Goal: Task Accomplishment & Management: Complete application form

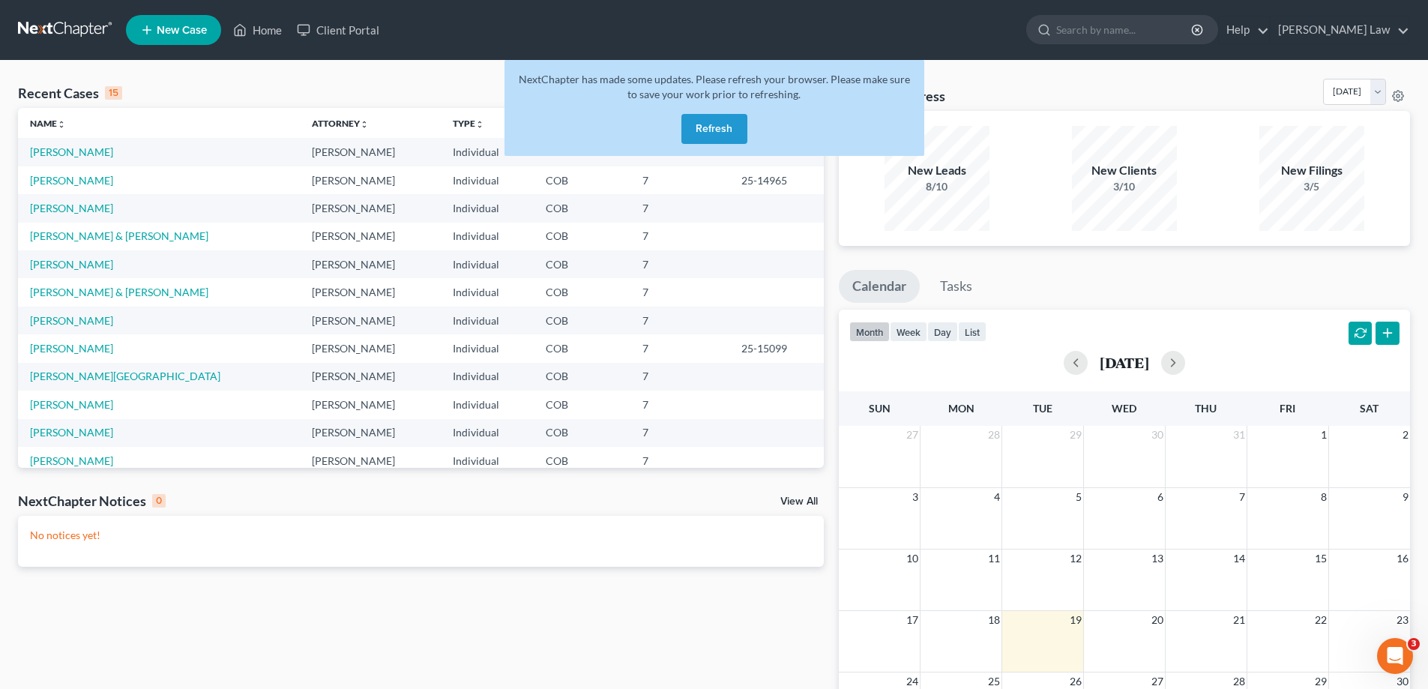
click at [1014, 90] on div "Monthly Progress Bankruptcy Bankruptcy [DATE] [DATE] [DATE] [DATE] [DATE] [DATE…" at bounding box center [1124, 95] width 571 height 32
click at [359, 80] on div "Recent Cases 15 View All" at bounding box center [421, 93] width 806 height 29
click at [634, 36] on ul "New Case Home Client Portal - No Result - See all results Or Press Enter... Hel…" at bounding box center [768, 29] width 1284 height 39
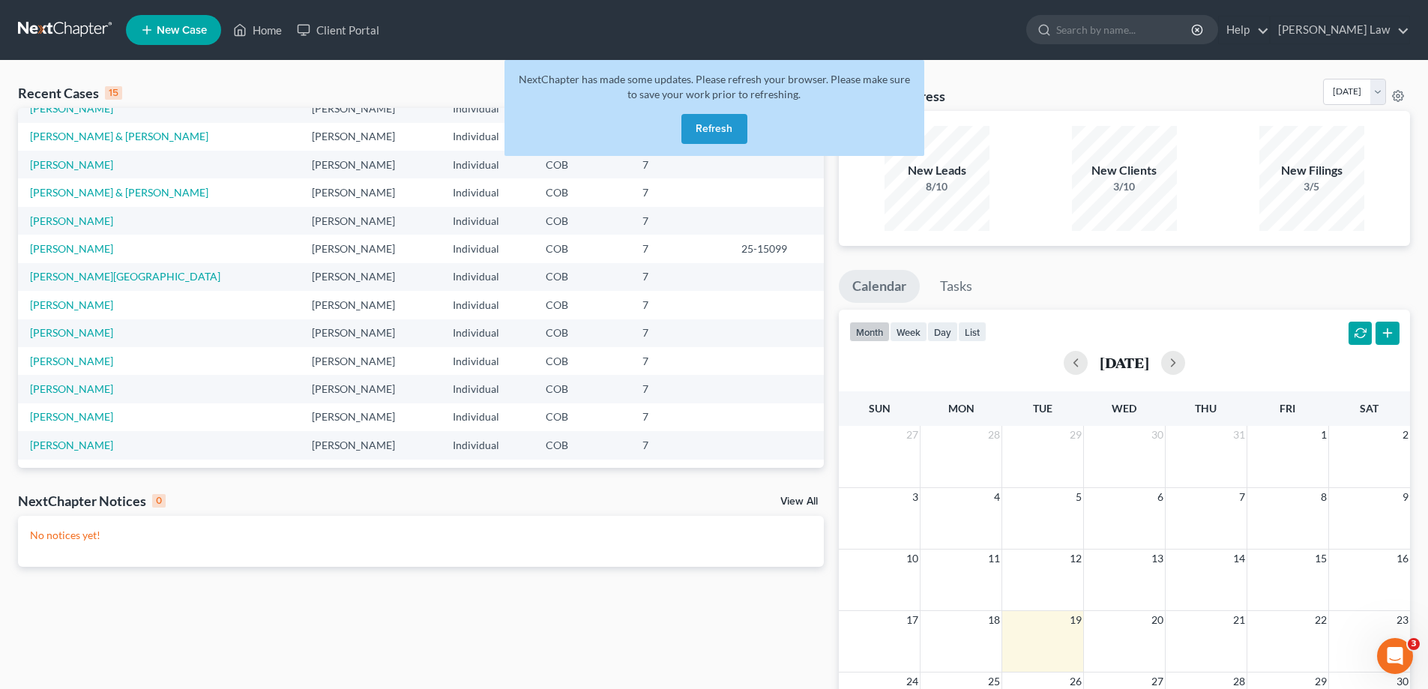
scroll to position [103, 0]
click at [711, 133] on button "Refresh" at bounding box center [715, 129] width 66 height 30
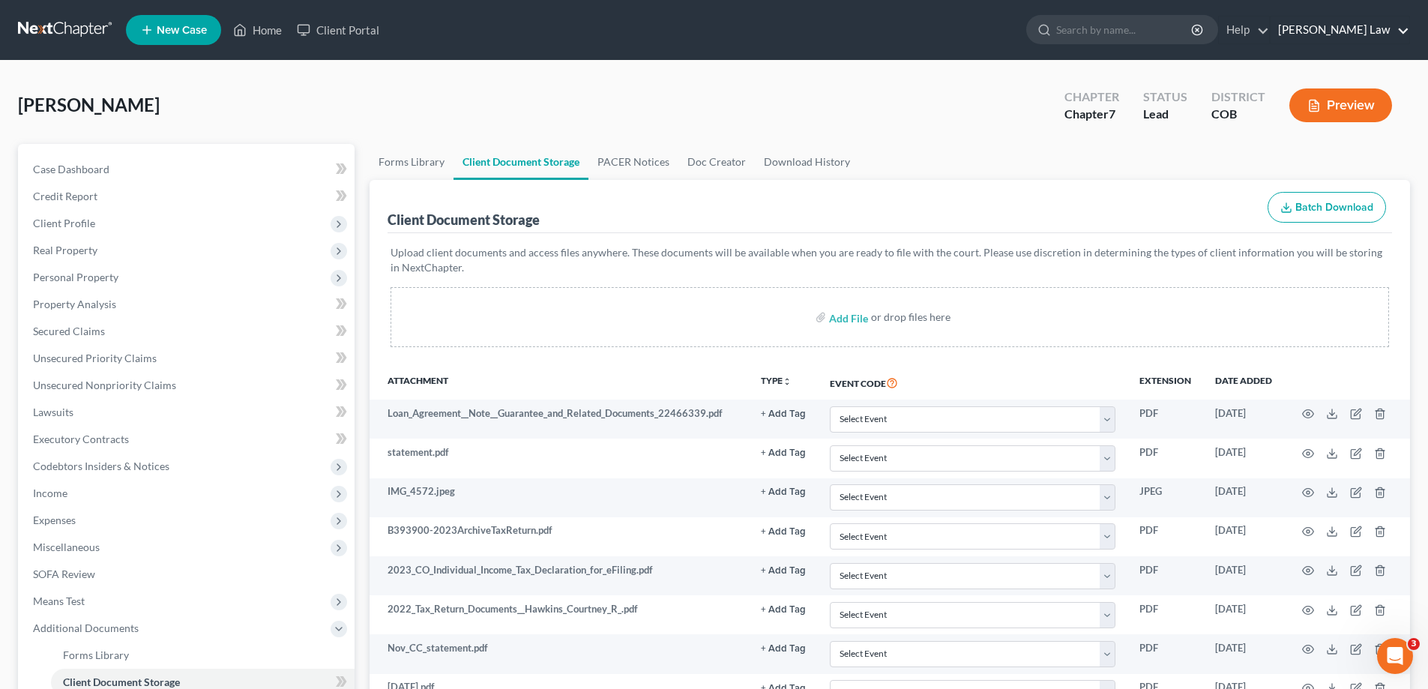
click at [1369, 29] on link "[PERSON_NAME] Law" at bounding box center [1340, 29] width 139 height 27
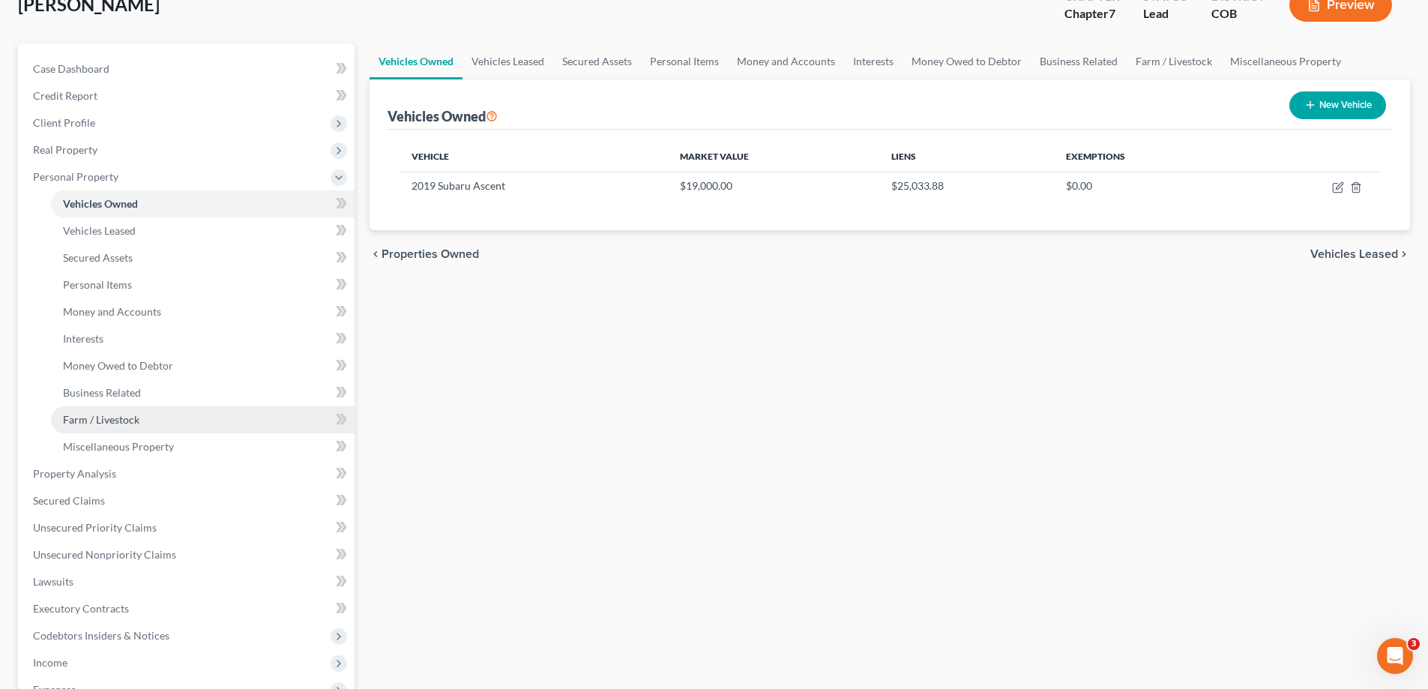
scroll to position [93, 0]
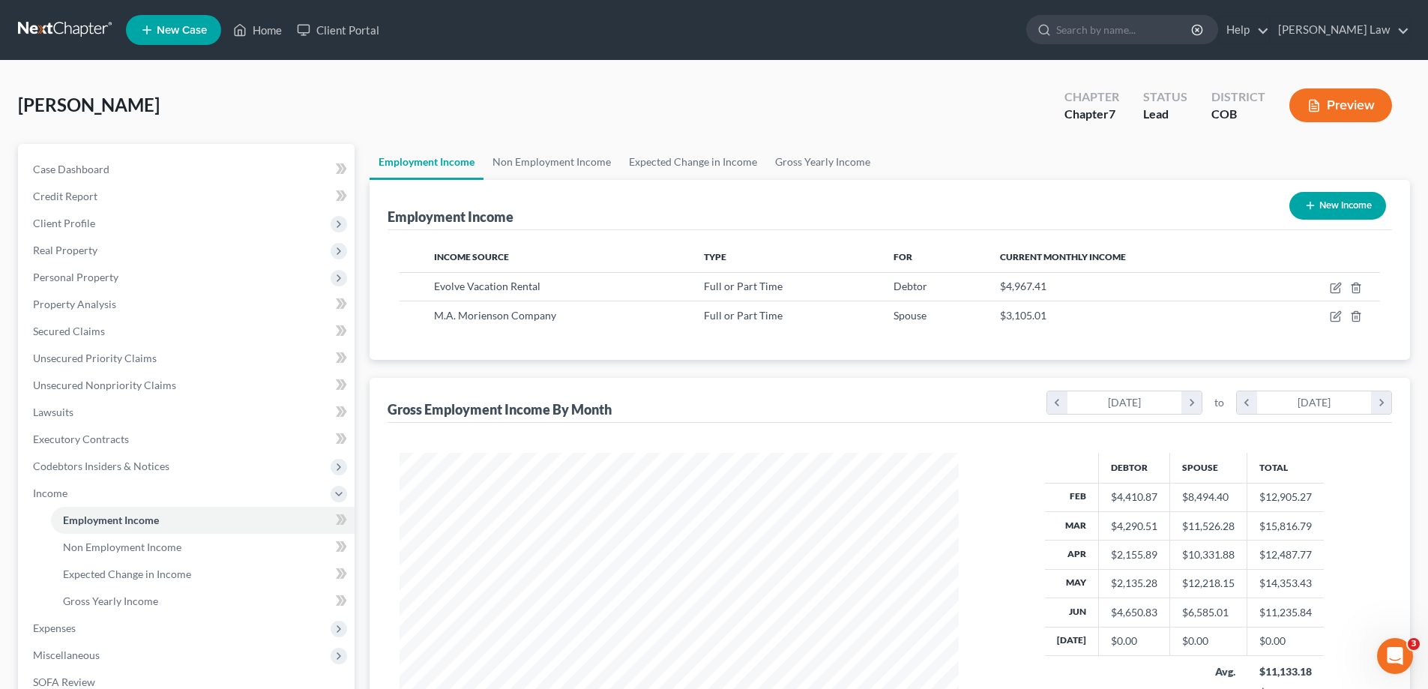
click at [60, 32] on link at bounding box center [66, 29] width 96 height 27
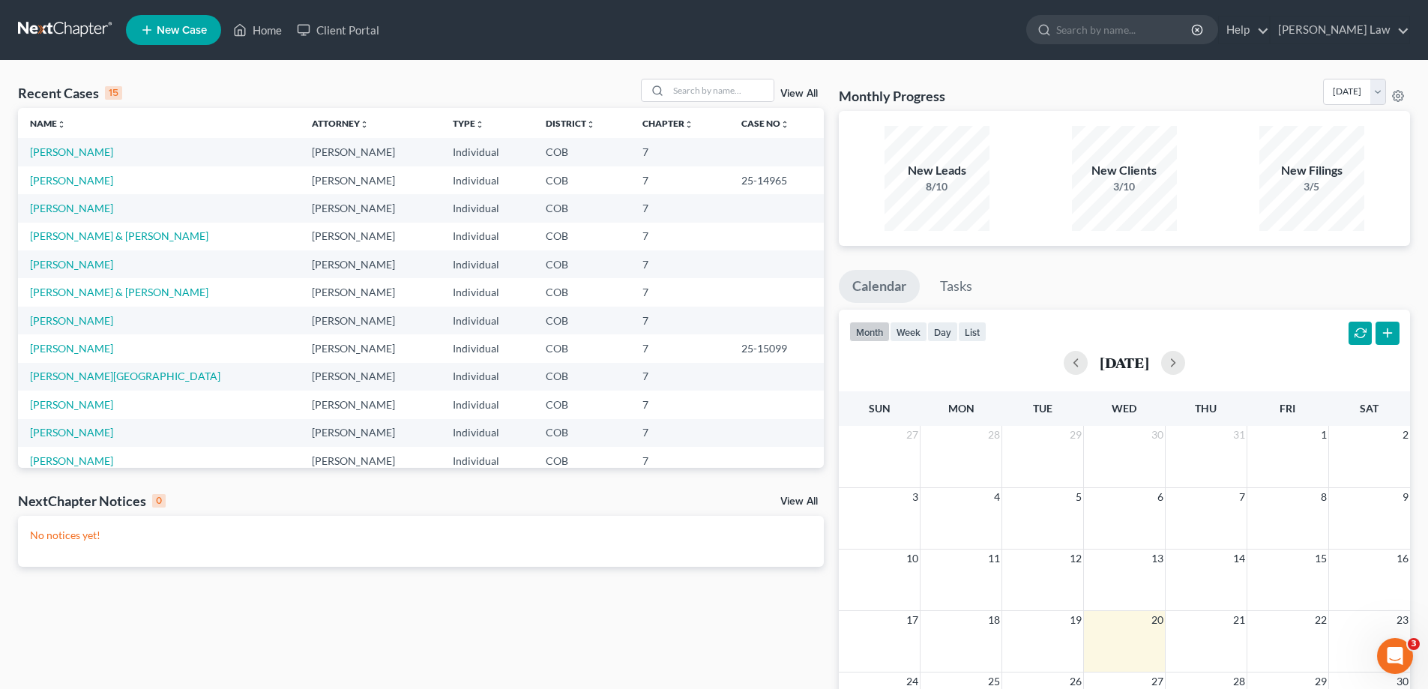
click at [793, 91] on link "View All" at bounding box center [798, 93] width 37 height 10
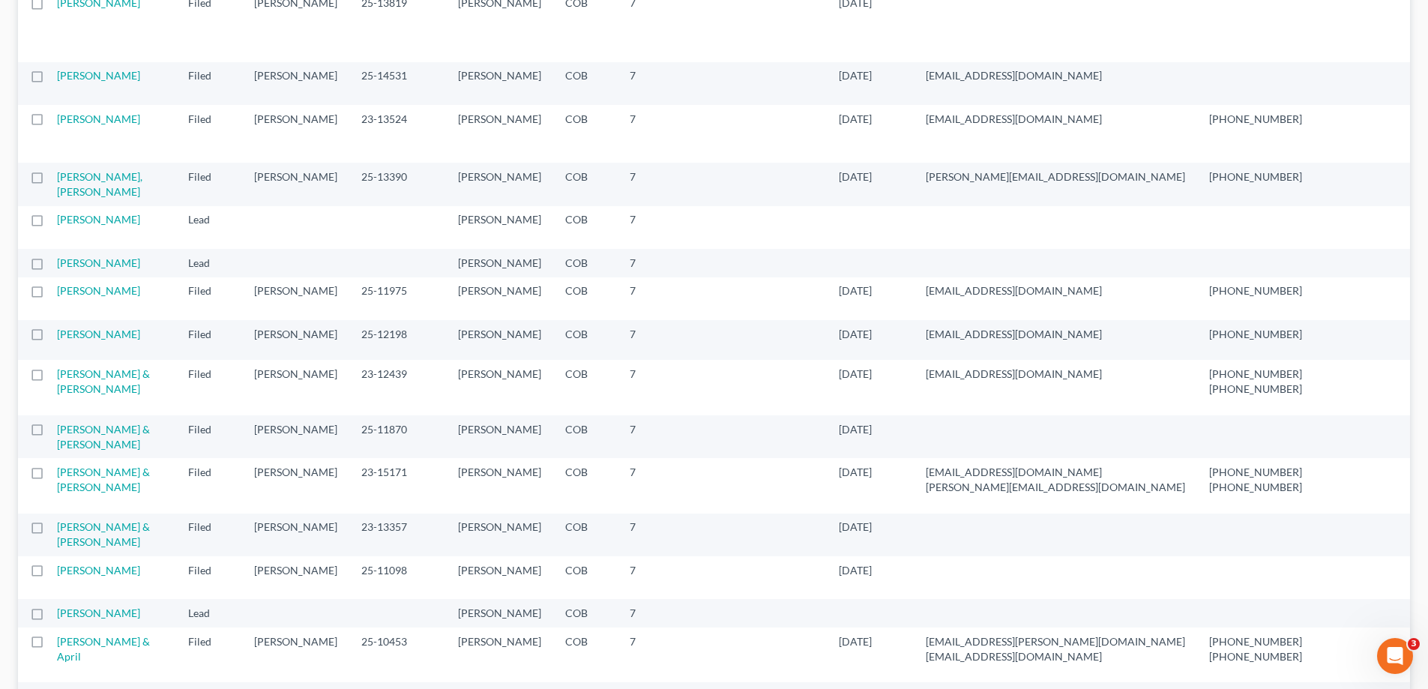
scroll to position [1230, 0]
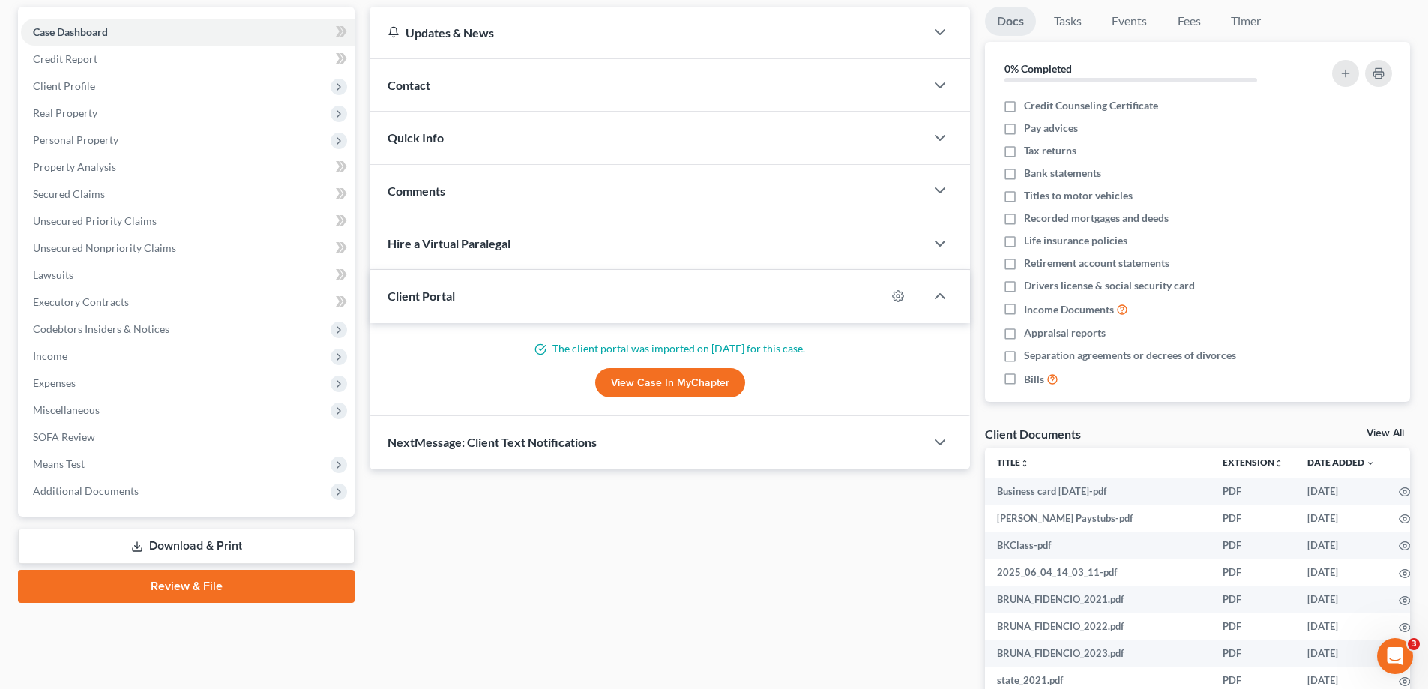
scroll to position [127, 0]
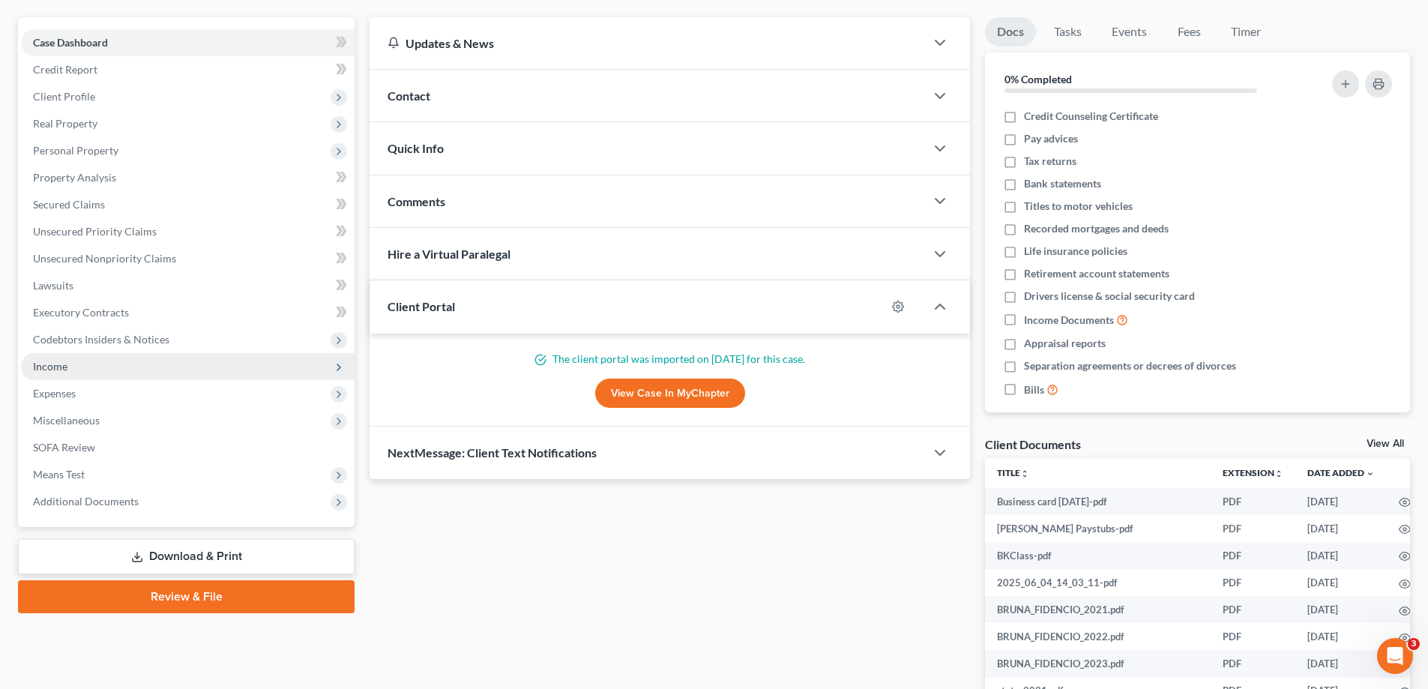
click at [59, 369] on span "Income" at bounding box center [50, 366] width 34 height 13
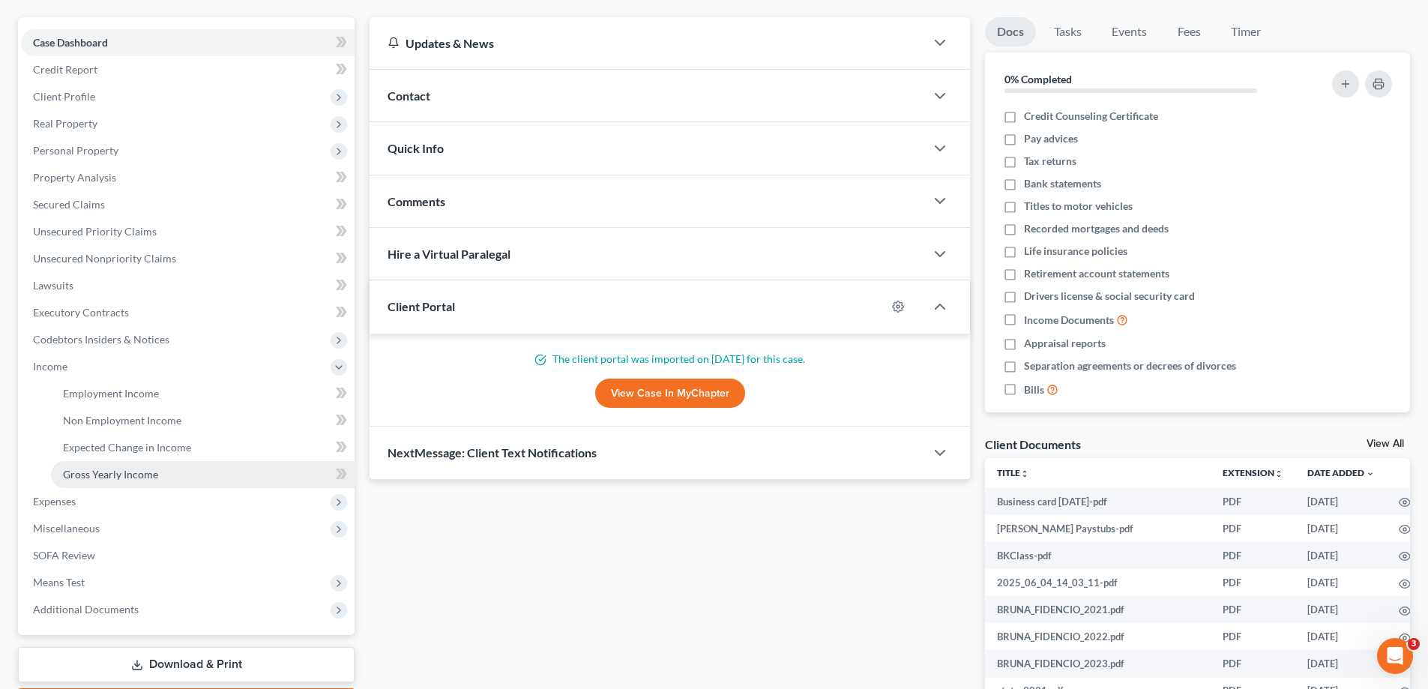
click at [115, 475] on span "Gross Yearly Income" at bounding box center [110, 474] width 95 height 13
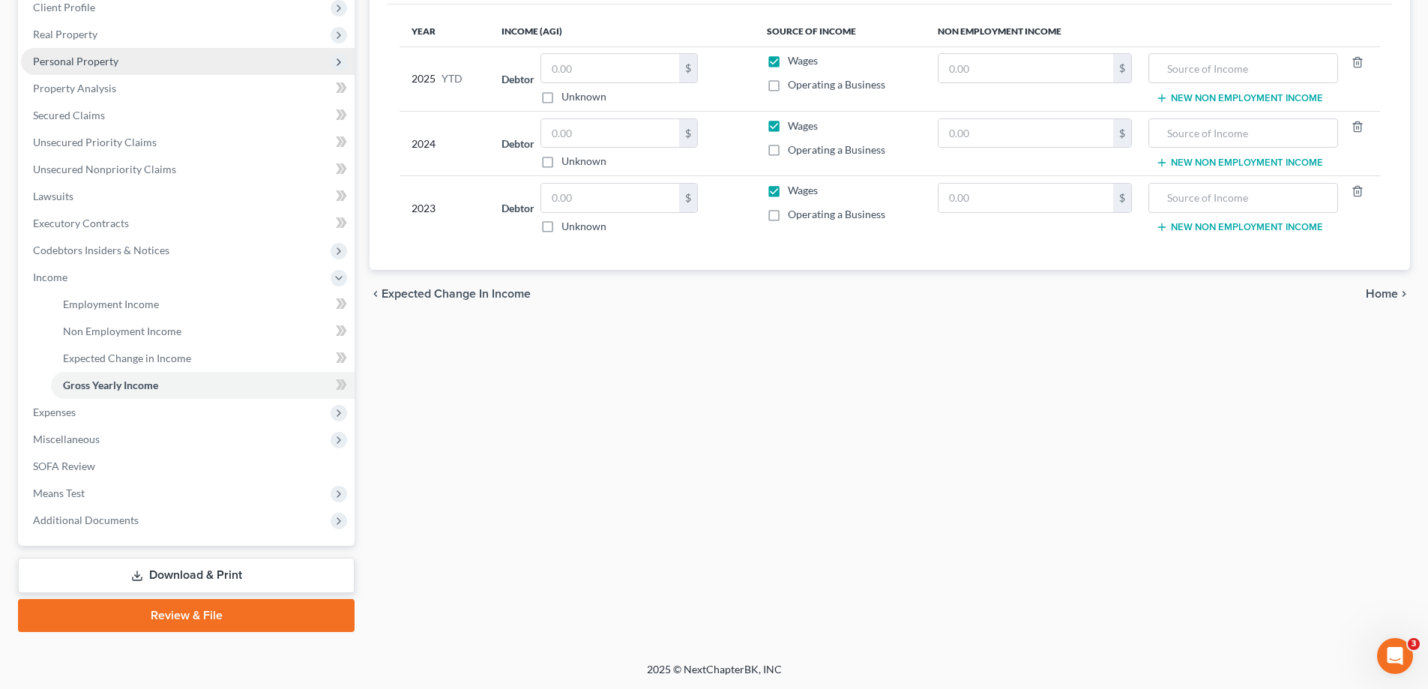
scroll to position [141, 0]
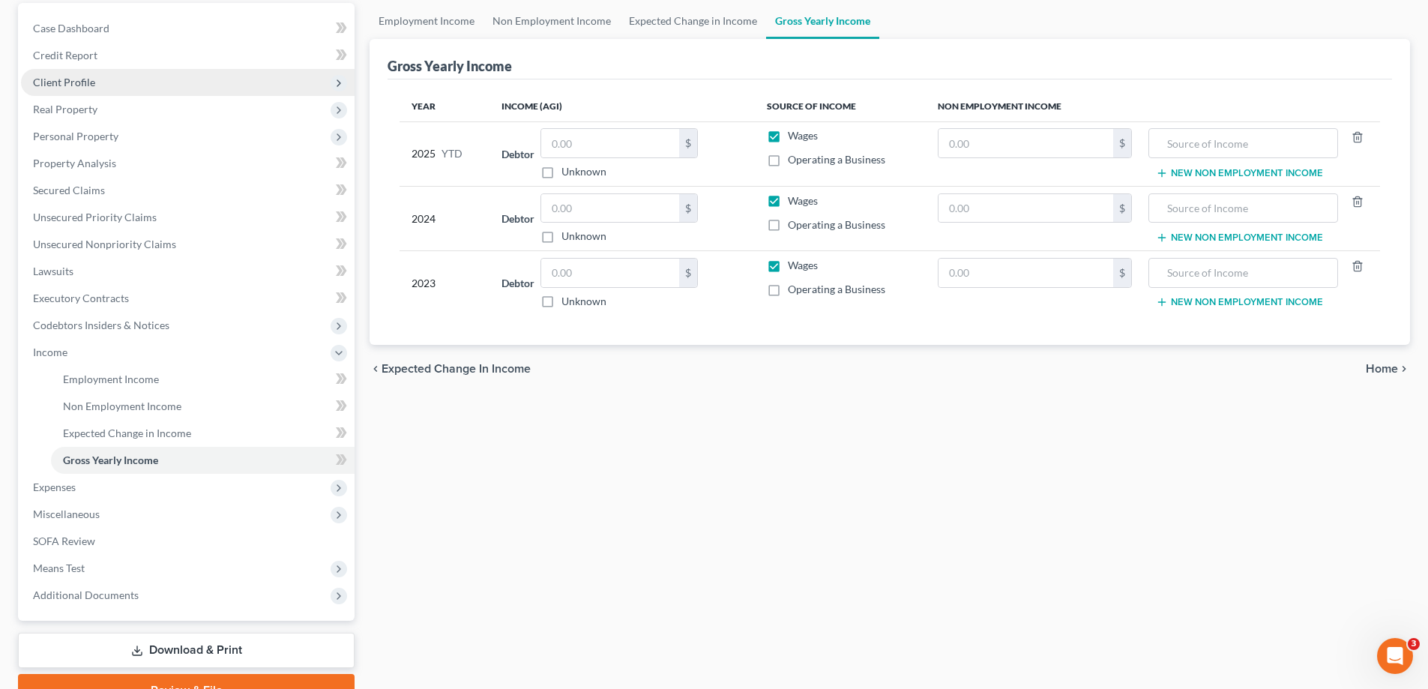
click at [76, 88] on span "Client Profile" at bounding box center [188, 82] width 334 height 27
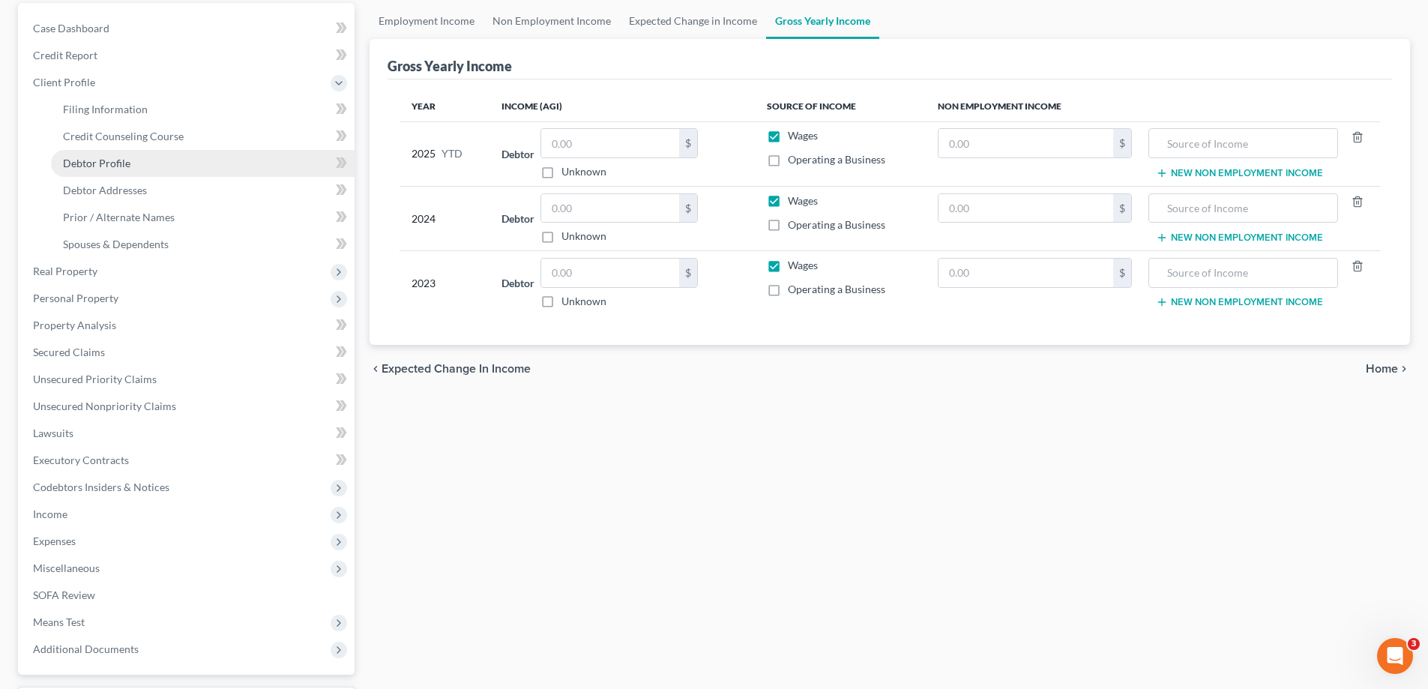
click at [104, 171] on link "Debtor Profile" at bounding box center [203, 163] width 304 height 27
select select "0"
select select "2"
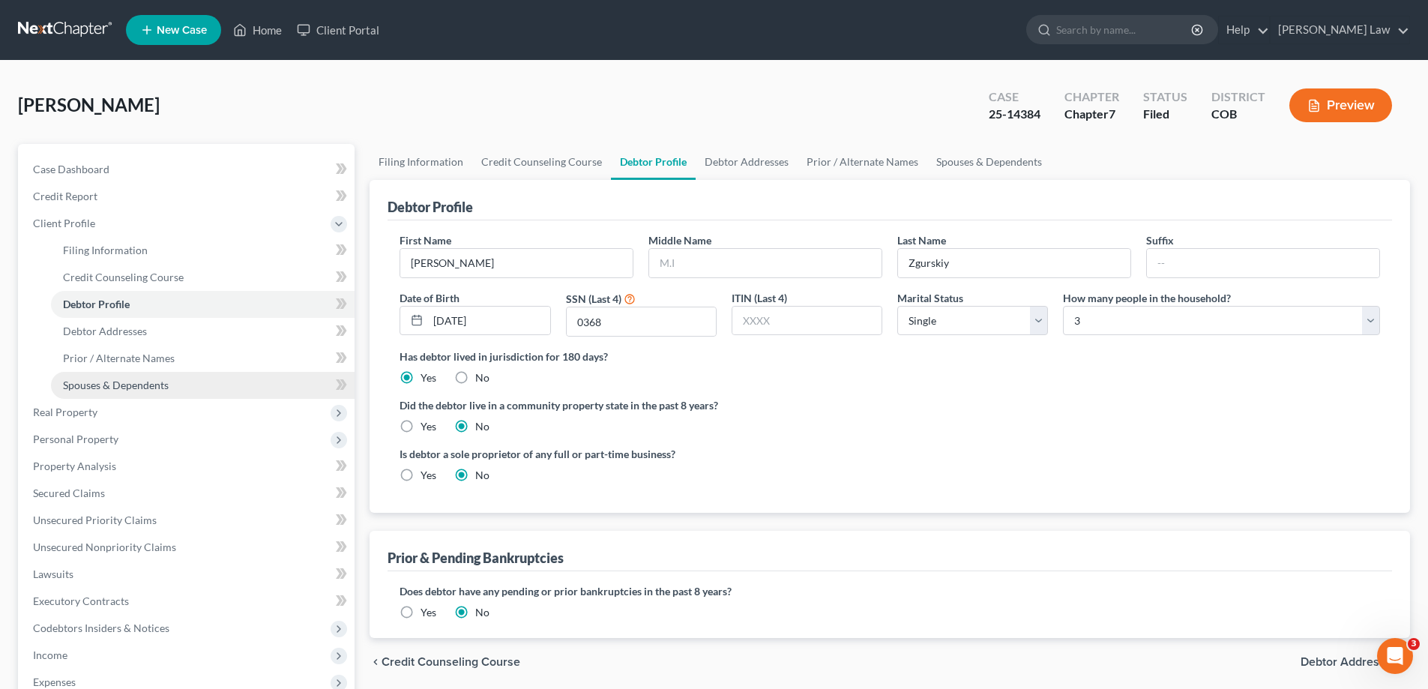
click at [115, 386] on span "Spouses & Dependents" at bounding box center [116, 385] width 106 height 13
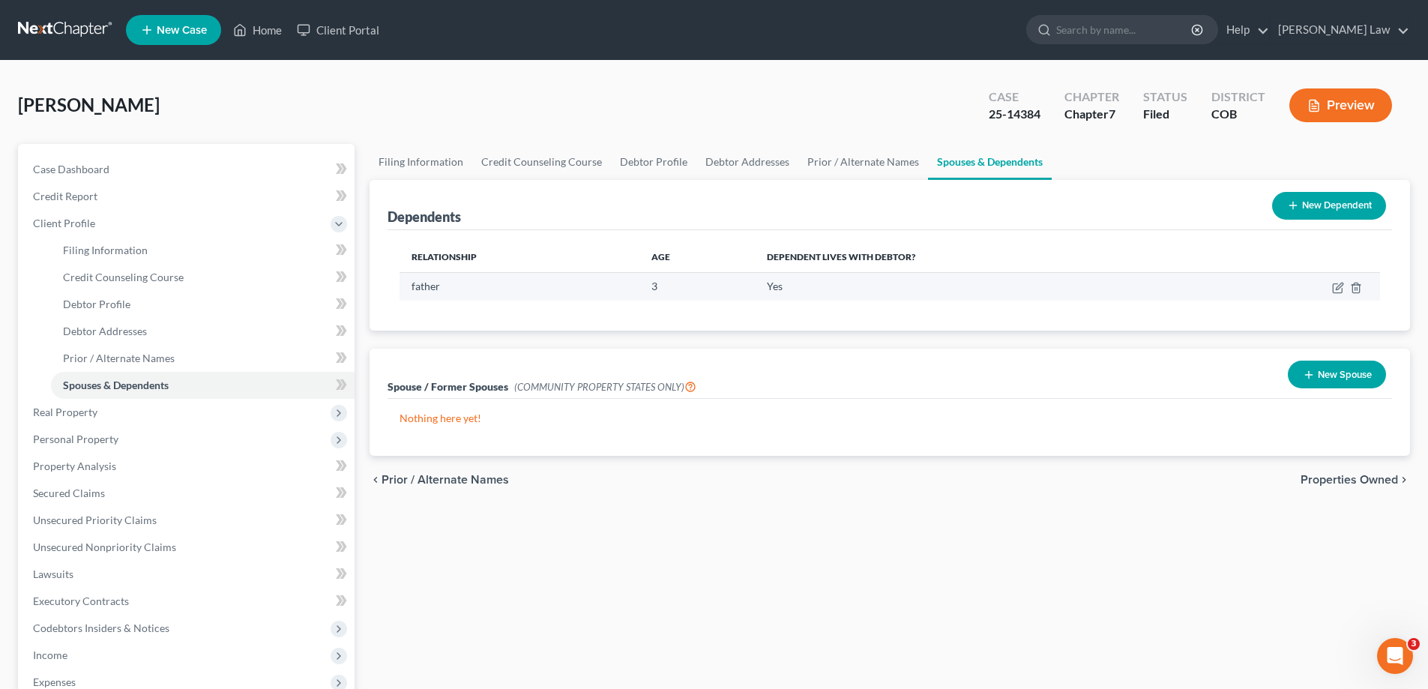
click at [1330, 286] on td at bounding box center [1299, 286] width 161 height 28
click at [1338, 290] on icon "button" at bounding box center [1338, 288] width 12 height 12
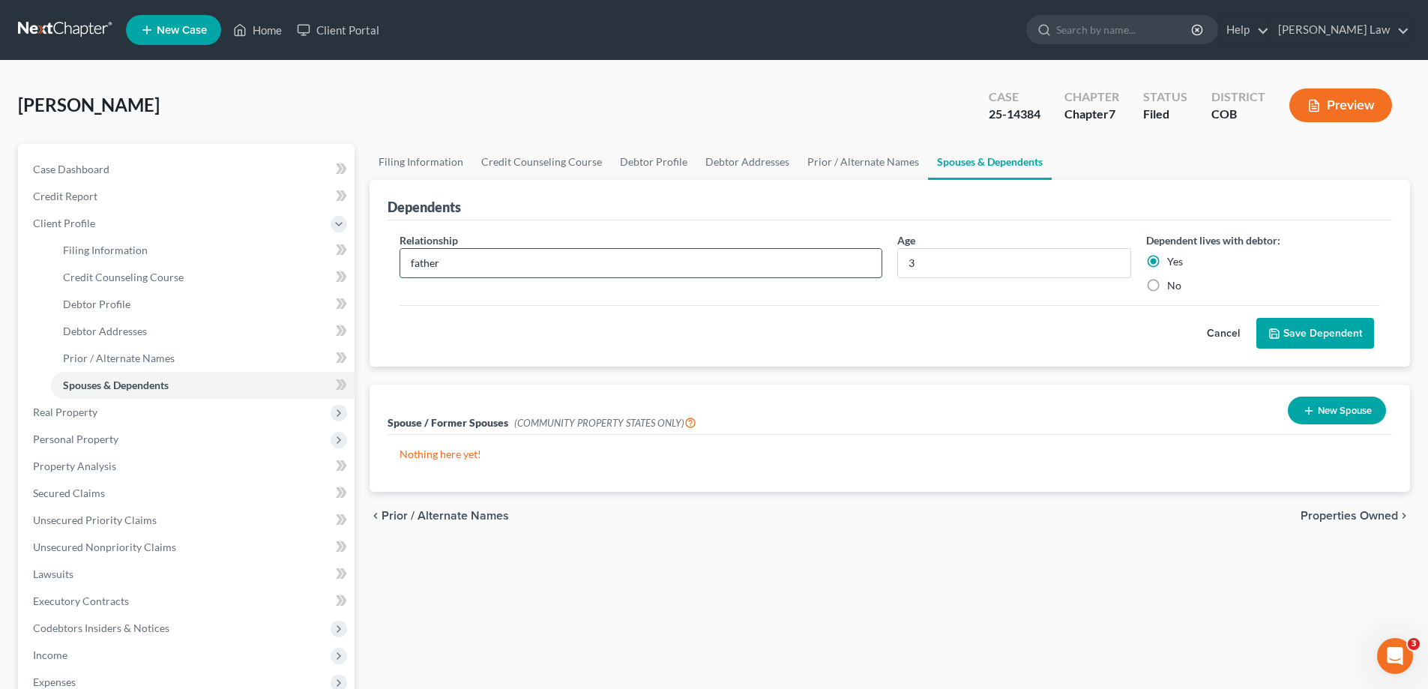
click at [447, 264] on input "father" at bounding box center [640, 263] width 481 height 28
type input "f"
type input "F"
type input "S"
type input "Daughter"
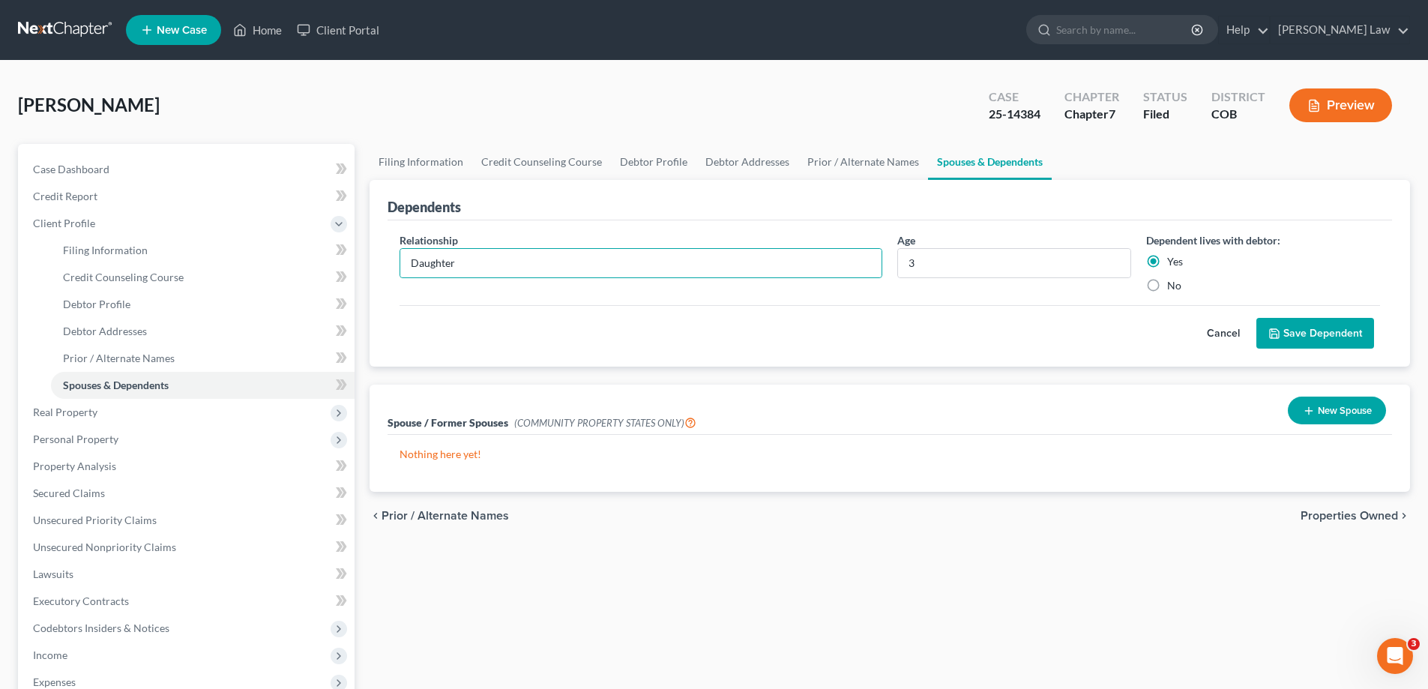
click at [700, 339] on div "Cancel Save Dependent" at bounding box center [890, 327] width 981 height 44
click at [1317, 339] on button "Save Dependent" at bounding box center [1316, 333] width 118 height 31
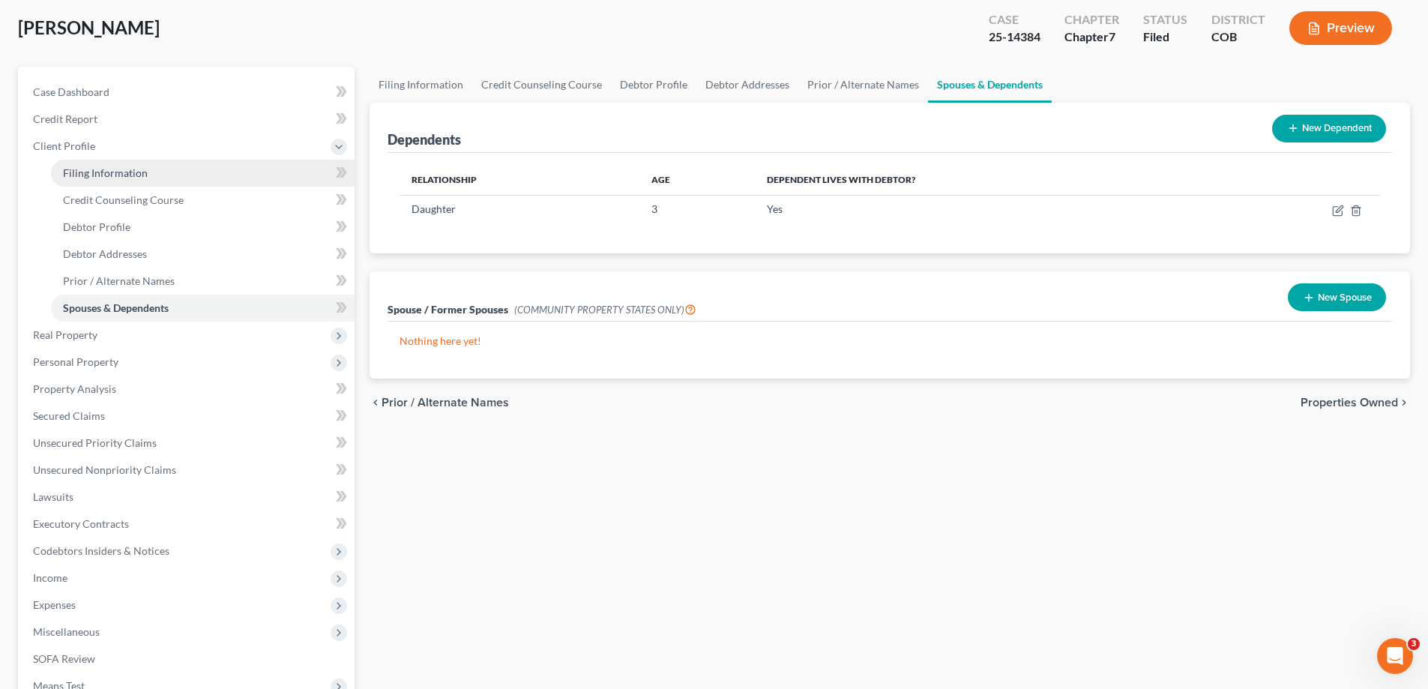
scroll to position [150, 0]
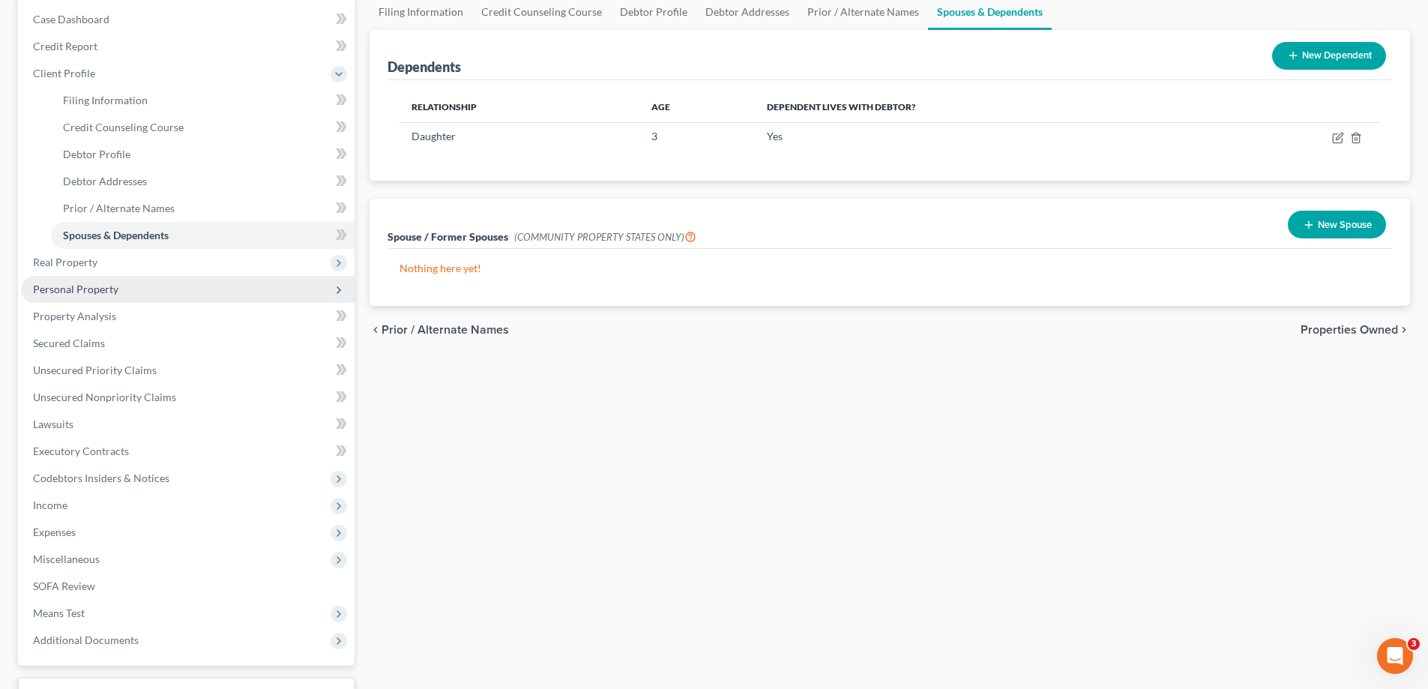
click at [100, 286] on span "Personal Property" at bounding box center [75, 289] width 85 height 13
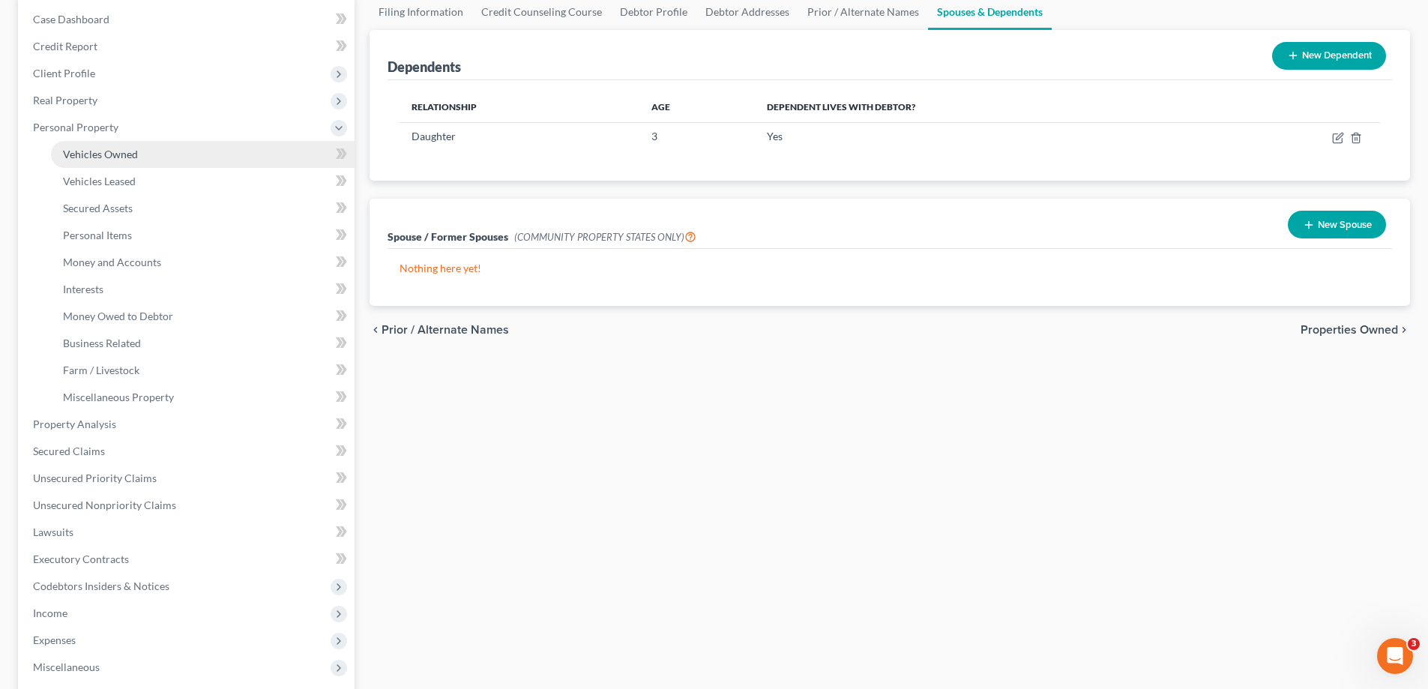
click at [82, 153] on span "Vehicles Owned" at bounding box center [100, 154] width 75 height 13
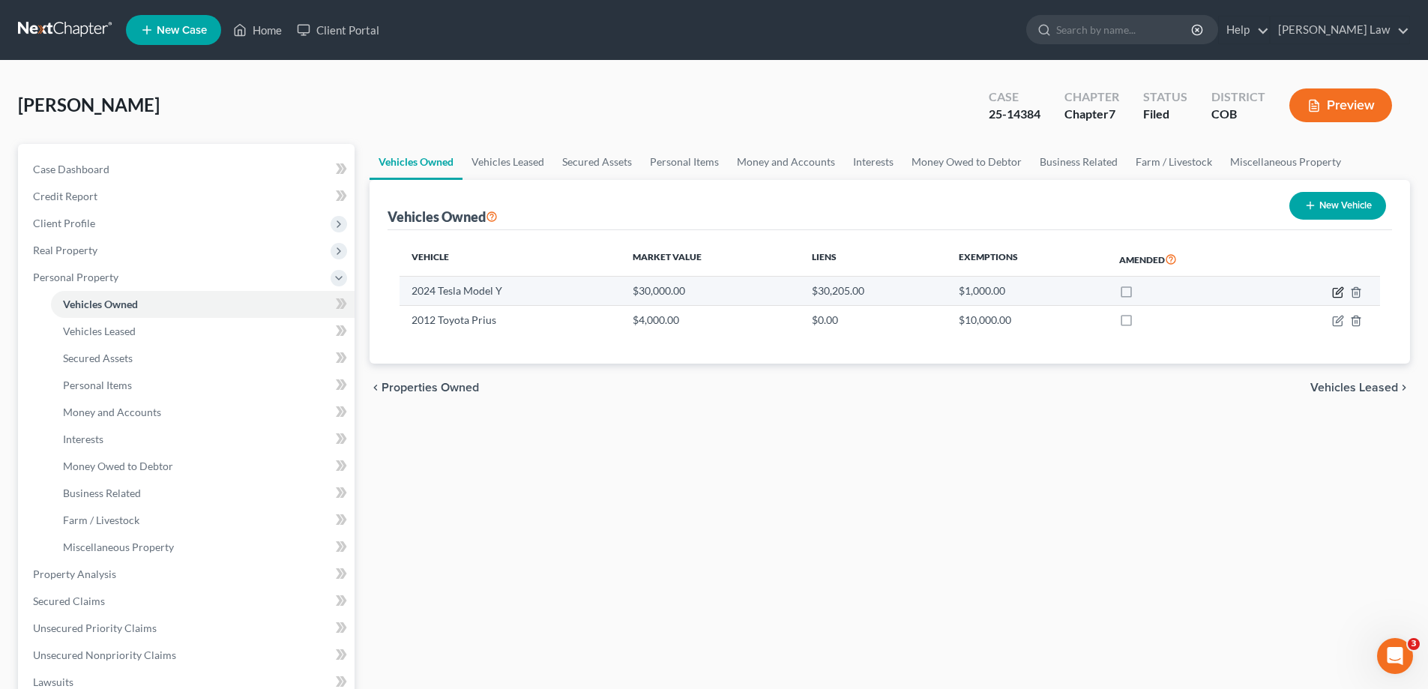
click at [1335, 292] on icon "button" at bounding box center [1338, 292] width 12 height 12
select select "0"
select select "2"
select select "1"
select select "0"
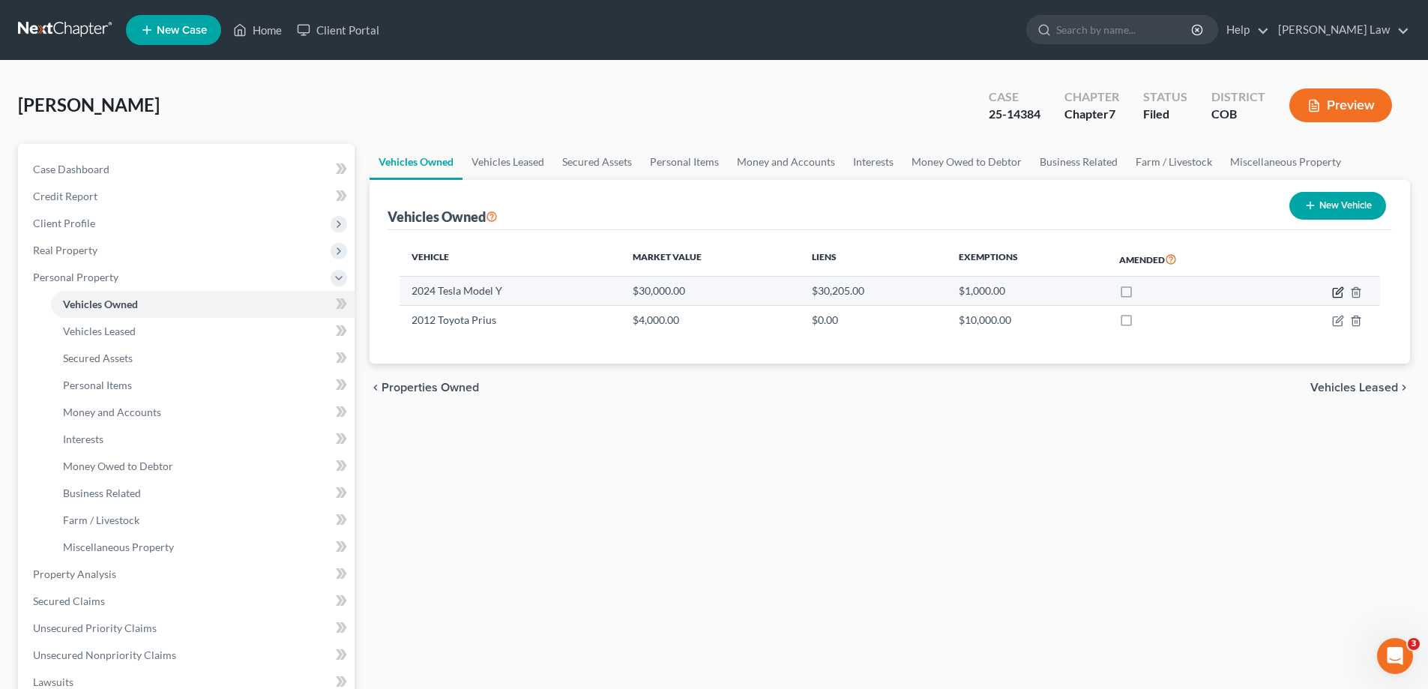
select select "22"
select select "0"
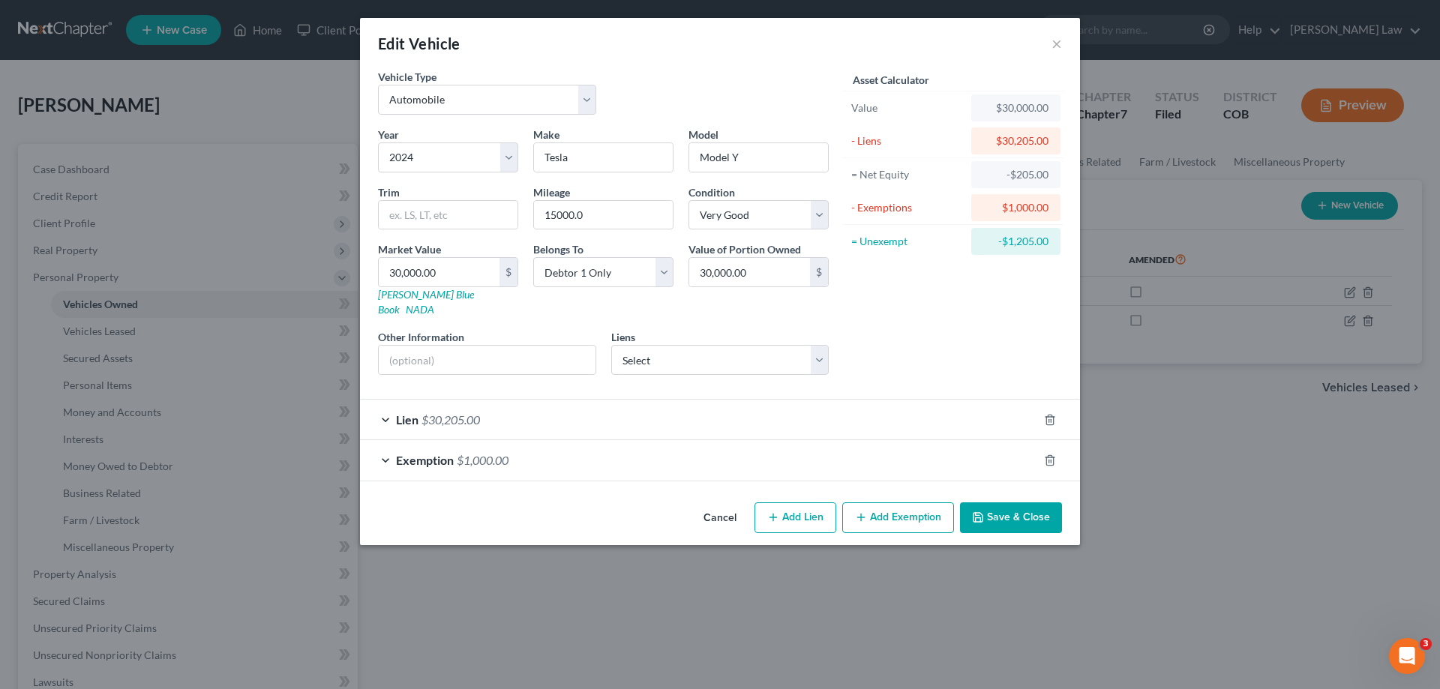
click at [799, 400] on div "Lien $30,205.00" at bounding box center [699, 420] width 678 height 40
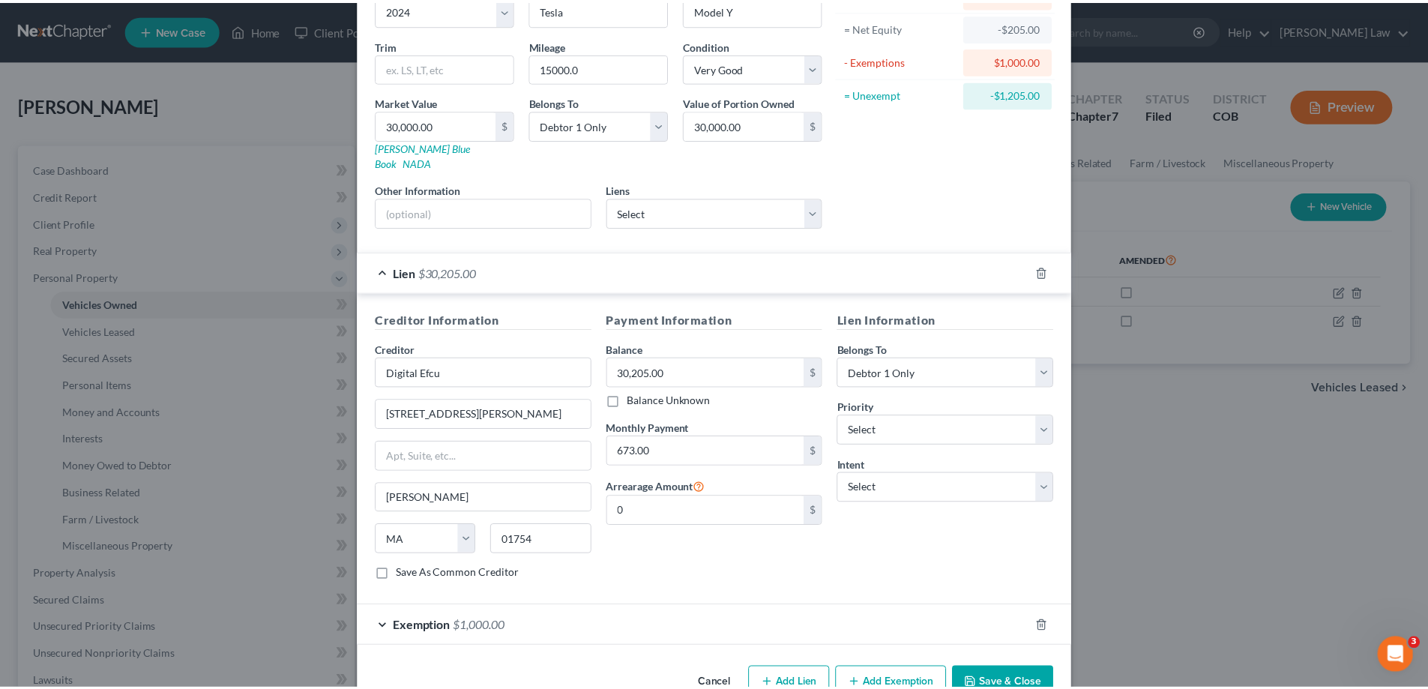
scroll to position [150, 0]
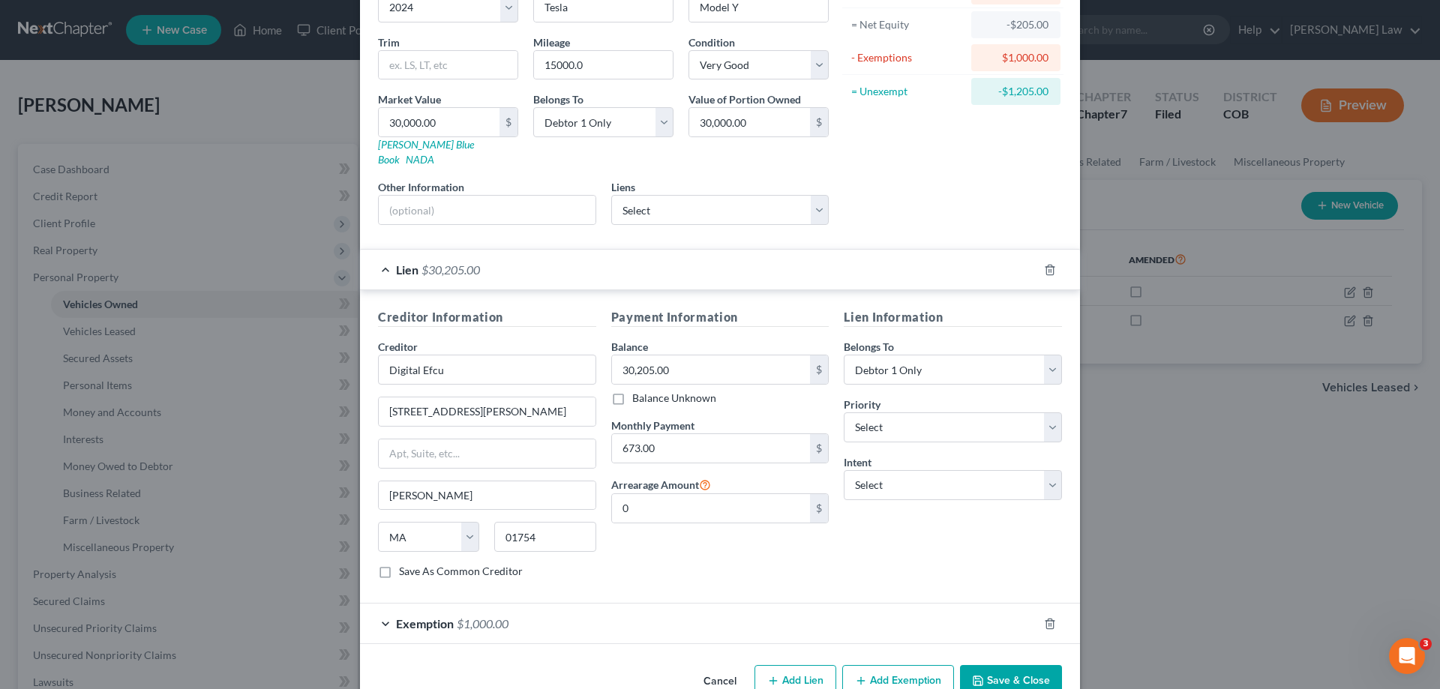
click at [399, 564] on label "Save As Common Creditor" at bounding box center [461, 571] width 124 height 15
click at [405, 564] on input "Save As Common Creditor" at bounding box center [410, 569] width 10 height 10
checkbox input "true"
click at [989, 669] on button "Save & Close" at bounding box center [1011, 680] width 102 height 31
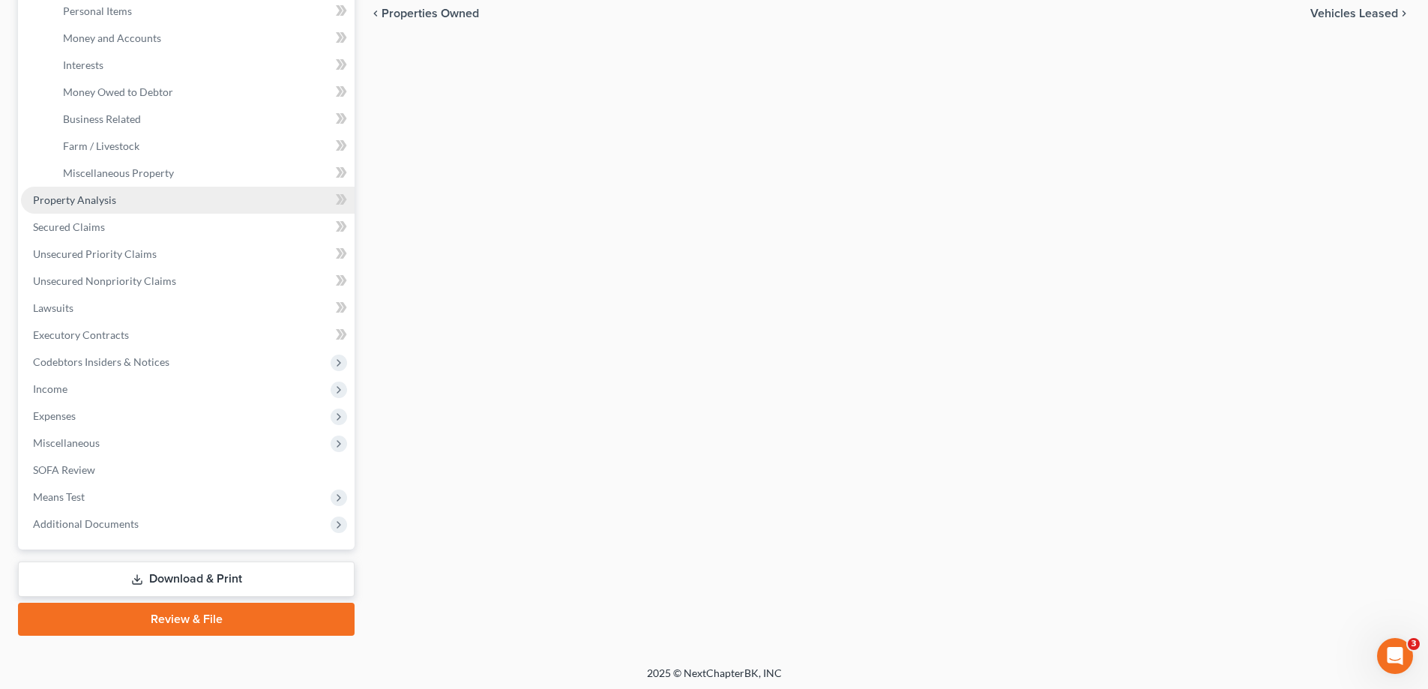
scroll to position [375, 0]
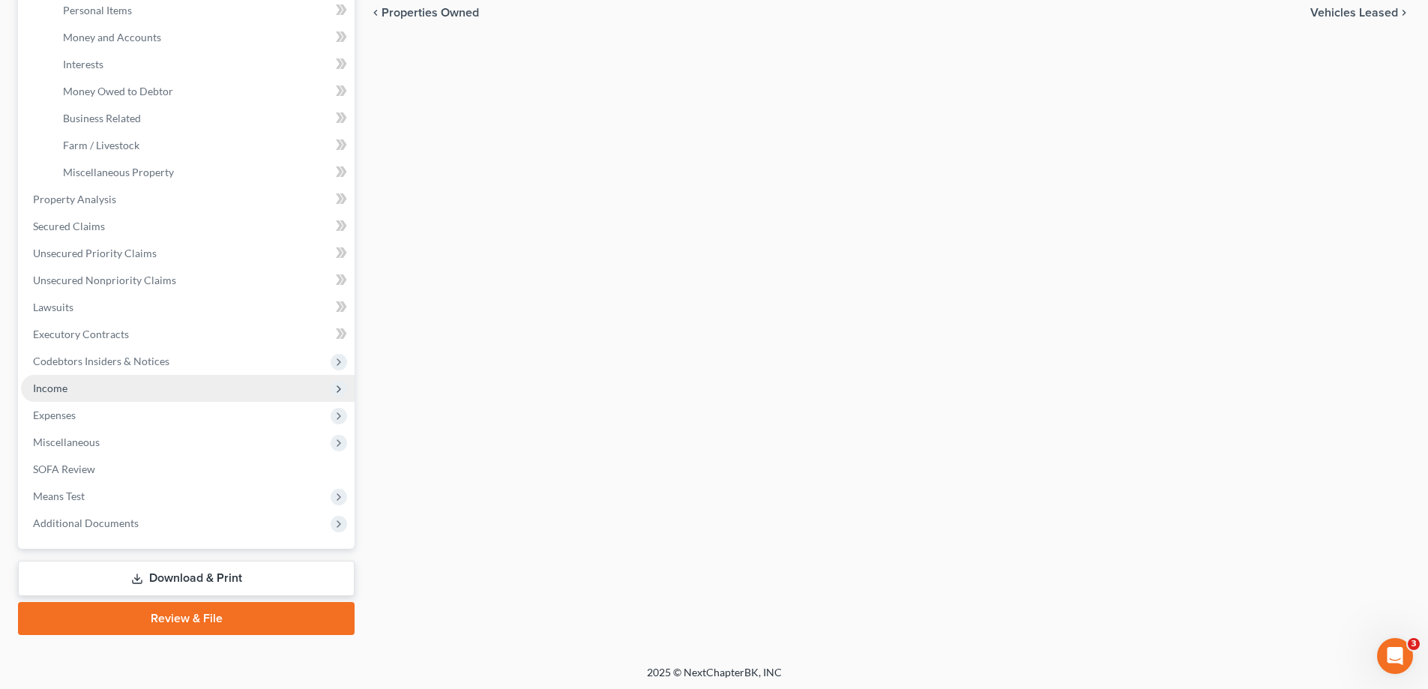
click at [76, 391] on span "Income" at bounding box center [188, 388] width 334 height 27
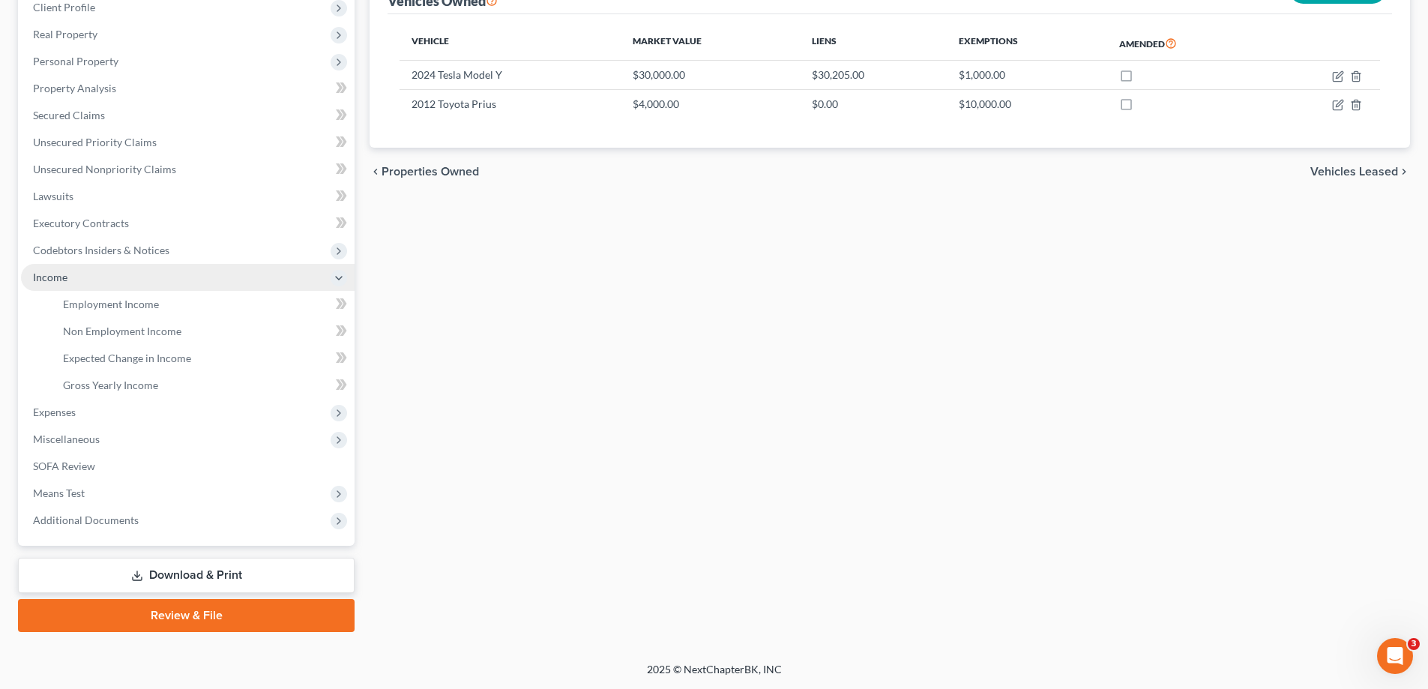
scroll to position [216, 0]
click at [140, 307] on span "Employment Income" at bounding box center [111, 304] width 96 height 13
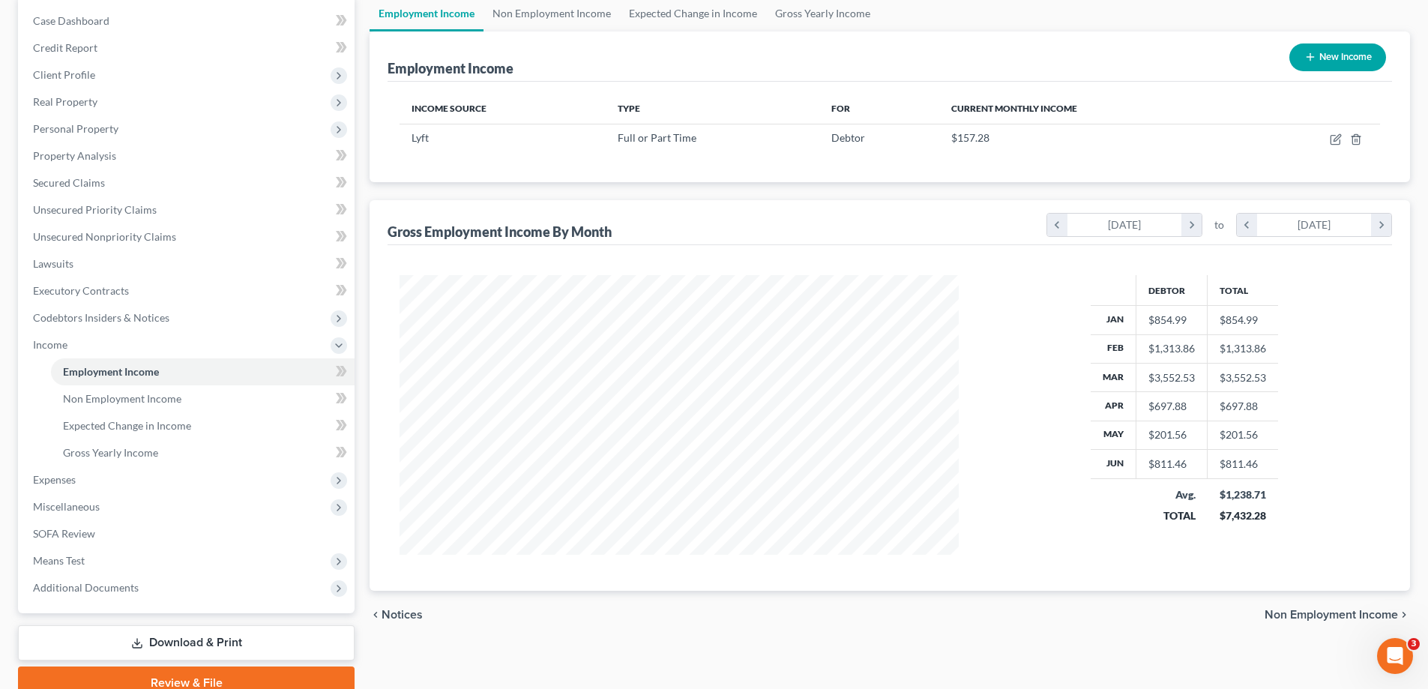
scroll to position [150, 0]
click at [1380, 217] on icon "chevron_right" at bounding box center [1381, 223] width 20 height 22
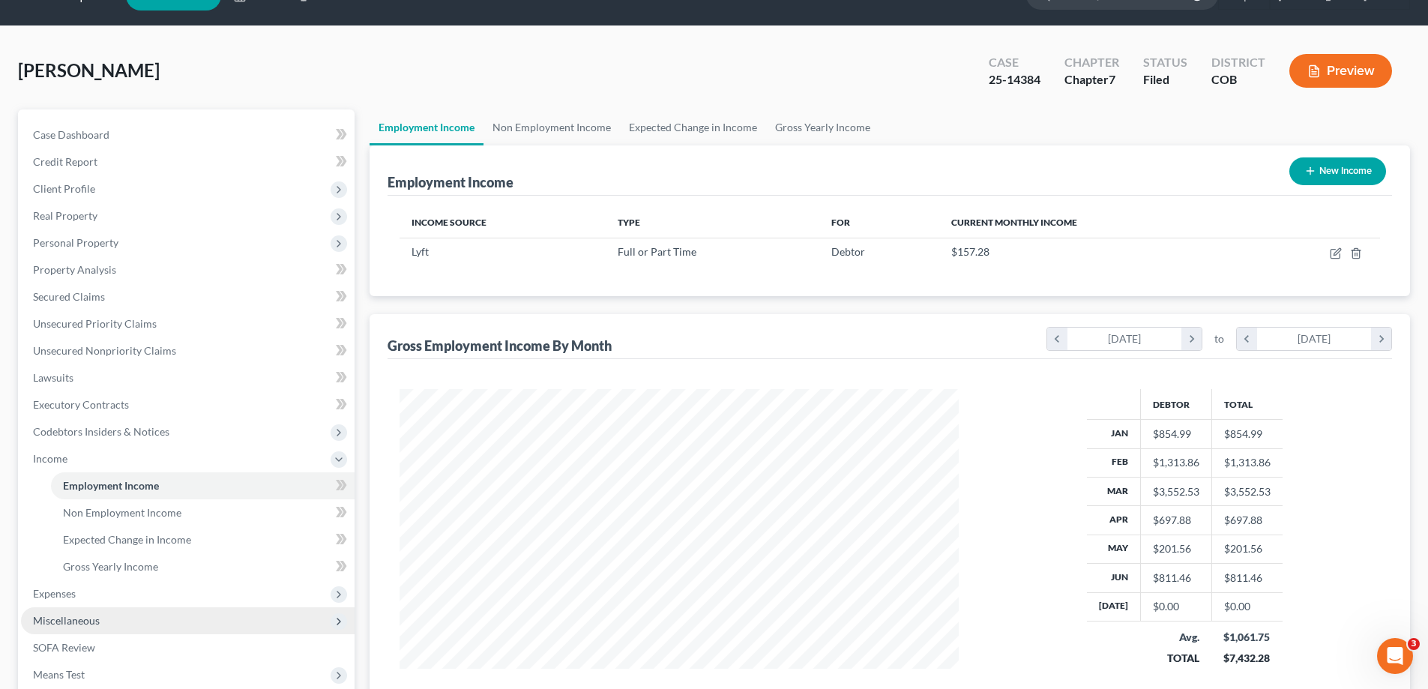
scroll to position [0, 0]
